Goal: Task Accomplishment & Management: Manage account settings

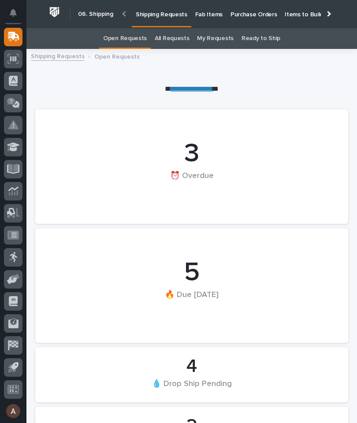
click at [198, 14] on p "Fab Items" at bounding box center [208, 9] width 27 height 18
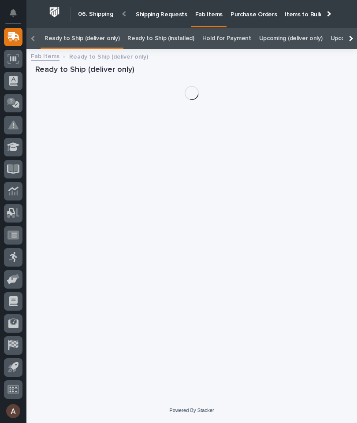
scroll to position [0, -95]
click at [351, 36] on div at bounding box center [350, 39] width 6 height 6
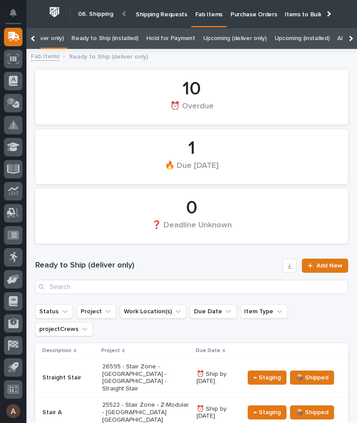
scroll to position [0, 0]
click at [353, 39] on div at bounding box center [350, 38] width 14 height 21
click at [217, 42] on link "All" at bounding box center [220, 38] width 6 height 21
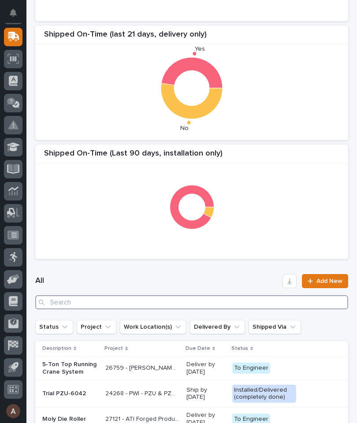
click at [248, 305] on input "Search" at bounding box center [191, 302] width 313 height 14
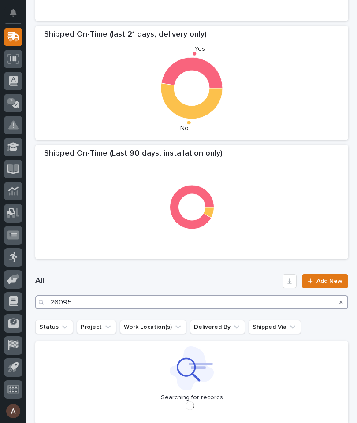
type input "26095"
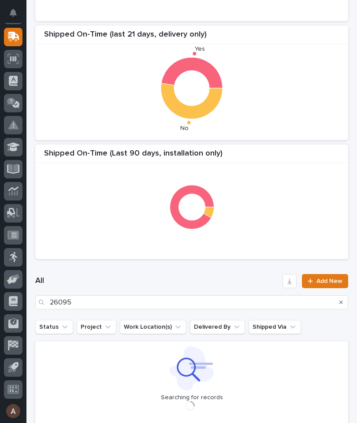
click at [289, 141] on div "Shipped On-Time (Last 90 Days, delivery only) Shipped On-Time (last 21 days, de…" at bounding box center [191, 82] width 321 height 361
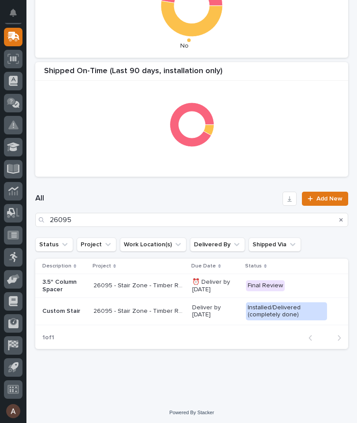
click at [53, 278] on p "3.5" Column Spacer" at bounding box center [64, 285] width 44 height 15
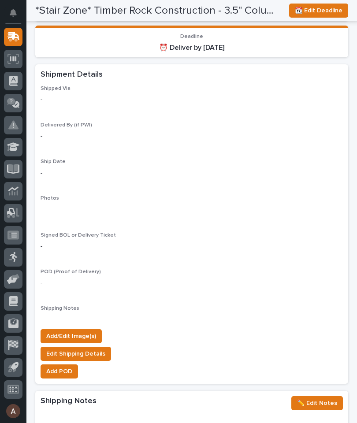
click at [90, 331] on span "Add/Edit Image(s)" at bounding box center [71, 336] width 50 height 11
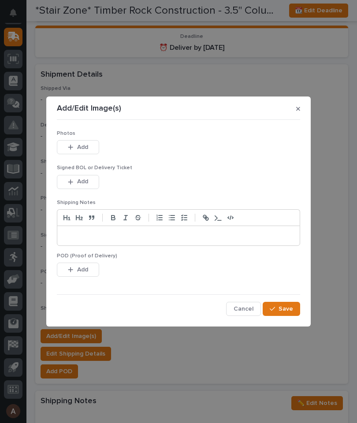
click at [94, 148] on button "Add" at bounding box center [78, 147] width 42 height 14
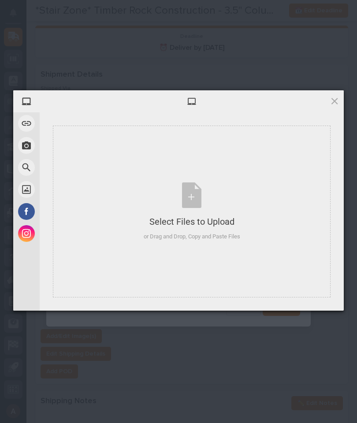
click at [271, 184] on div "Select Files to Upload or Drag and Drop, Copy and Paste Files" at bounding box center [191, 212] width 277 height 172
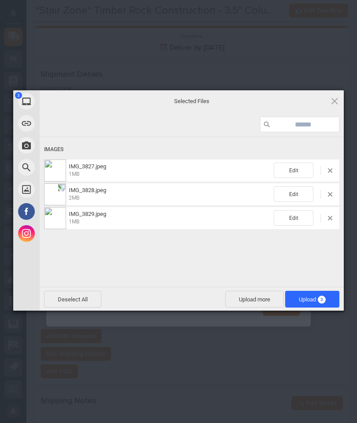
click at [322, 300] on span "3" at bounding box center [322, 299] width 8 height 8
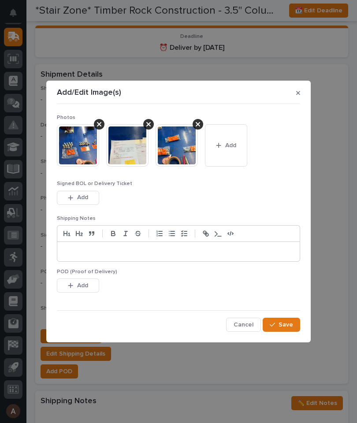
click at [298, 323] on button "Save" at bounding box center [280, 325] width 37 height 14
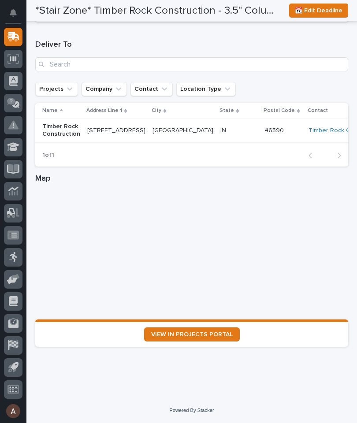
scroll to position [1206, 0]
click at [222, 331] on link "VIEW IN PROJECTS PORTAL" at bounding box center [192, 334] width 96 height 14
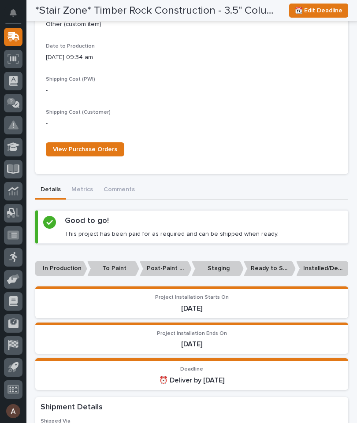
scroll to position [411, 0]
click at [270, 265] on p "Ready to Ship" at bounding box center [270, 268] width 52 height 15
click at [270, 264] on p "Ready to Ship" at bounding box center [270, 268] width 52 height 15
click at [62, 264] on p "In Production" at bounding box center [61, 268] width 52 height 15
click at [76, 263] on p "In Production" at bounding box center [61, 268] width 52 height 15
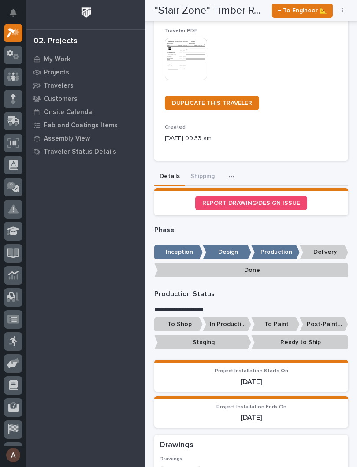
scroll to position [191, 0]
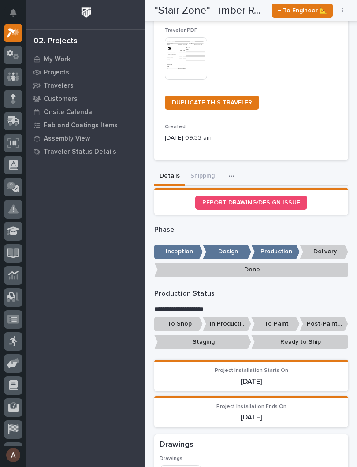
click at [225, 335] on p "Staging" at bounding box center [202, 342] width 97 height 15
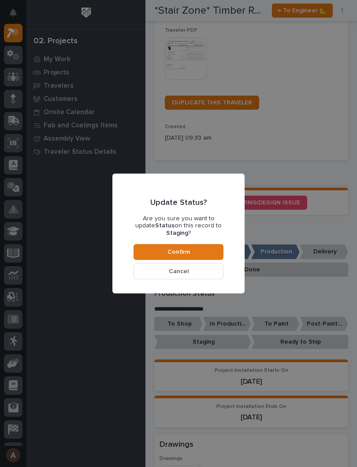
click at [199, 247] on button "Confirm" at bounding box center [178, 252] width 90 height 16
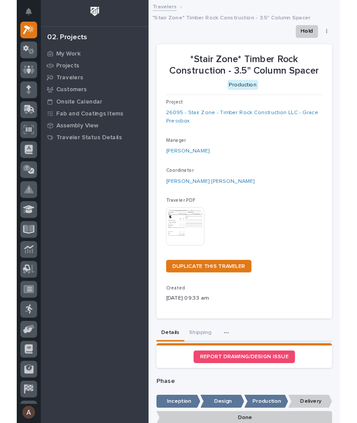
scroll to position [0, 0]
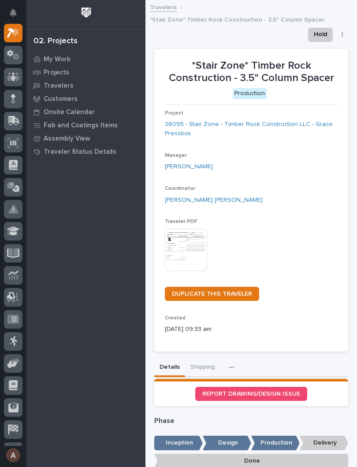
click at [344, 32] on button "button" at bounding box center [342, 35] width 12 height 6
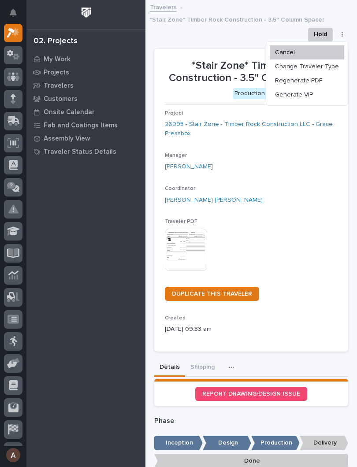
click at [309, 89] on span "Generate VIP" at bounding box center [294, 94] width 38 height 11
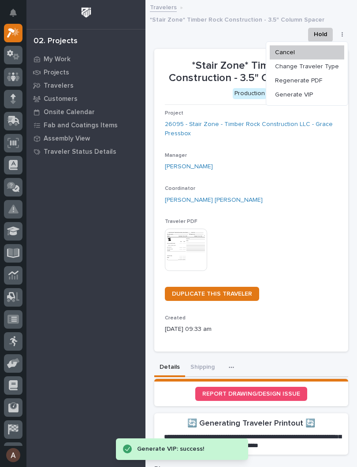
click at [309, 89] on span "Generate VIP" at bounding box center [294, 94] width 38 height 11
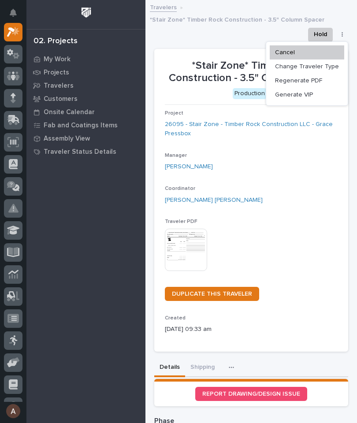
click at [328, 166] on div "Project 26095 - Stair Zone - Timber Rock Construction LLC - Grace Pressbox Mana…" at bounding box center [251, 225] width 173 height 231
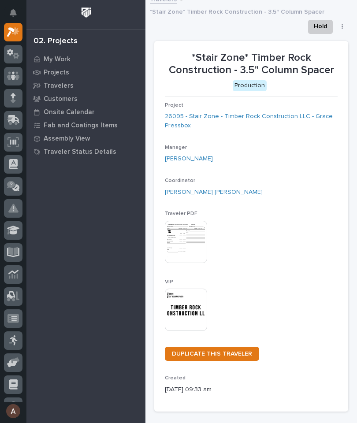
scroll to position [9, 0]
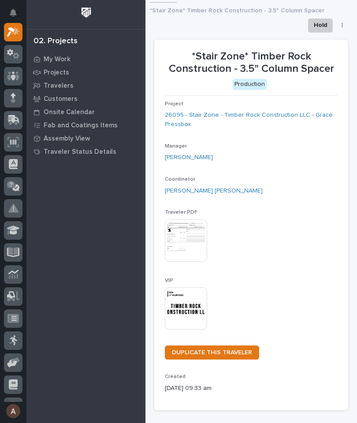
click at [190, 298] on img at bounding box center [186, 308] width 42 height 42
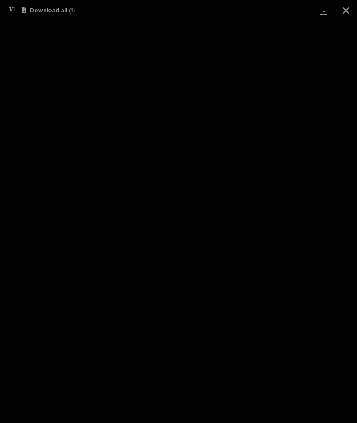
click at [326, 9] on link "Download" at bounding box center [324, 10] width 22 height 21
click at [350, 10] on button "Close gallery" at bounding box center [346, 10] width 22 height 21
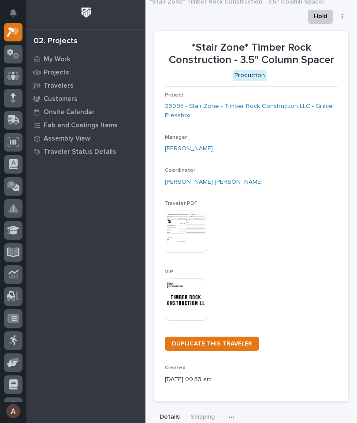
scroll to position [19, 0]
